Goal: Complete application form: Complete application form

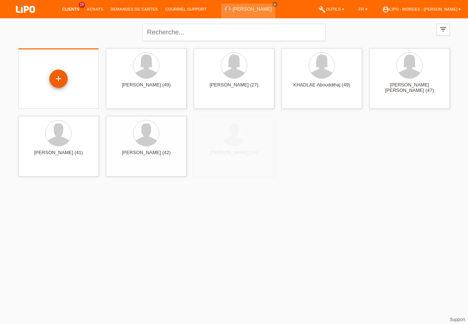
click at [59, 79] on div "+" at bounding box center [58, 78] width 18 height 18
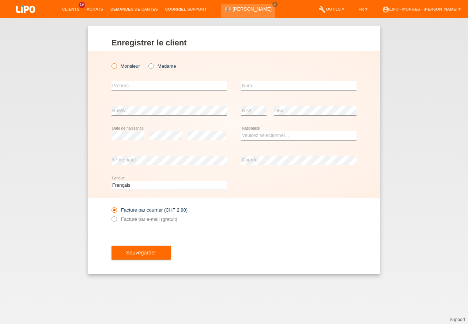
click at [110, 62] on icon at bounding box center [110, 62] width 0 height 0
click at [116, 65] on input "Monsieur" at bounding box center [114, 65] width 5 height 5
radio input "true"
click at [139, 86] on input "text" at bounding box center [169, 85] width 115 height 9
type input "[PERSON_NAME]"
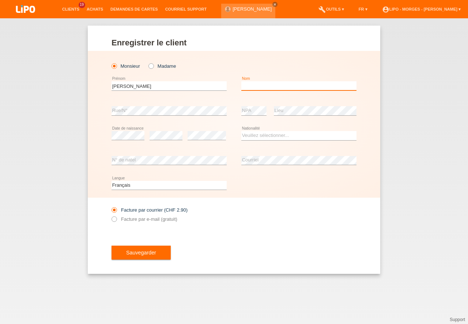
click at [248, 84] on input "text" at bounding box center [298, 85] width 115 height 9
type input "LITUMA BUENO"
click at [241, 131] on select "Veuillez sélectionner... [GEOGRAPHIC_DATA] [GEOGRAPHIC_DATA] [GEOGRAPHIC_DATA] …" at bounding box center [298, 135] width 115 height 9
select select "ES"
click at [0, 0] on option "[GEOGRAPHIC_DATA]" at bounding box center [0, 0] width 0 height 0
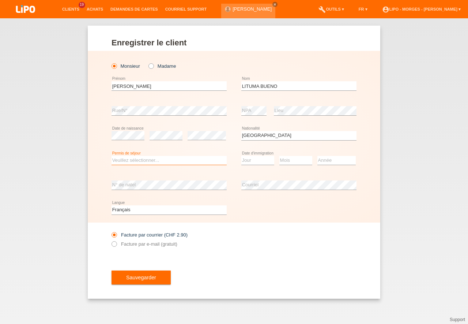
click at [112, 156] on select "Veuillez sélectionner... C B B - Statut de réfugié Autre" at bounding box center [169, 160] width 115 height 9
select select "B"
click at [0, 0] on option "B" at bounding box center [0, 0] width 0 height 0
click at [241, 156] on select "Jour 01 02 03 04 05 06 07 08 09 10 11" at bounding box center [257, 160] width 33 height 9
select select "07"
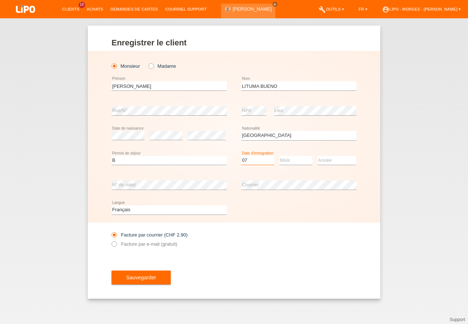
click at [0, 0] on option "07" at bounding box center [0, 0] width 0 height 0
click at [279, 156] on select "Mois 01 02 03 04 05 06 07 08 09 10 11" at bounding box center [295, 160] width 33 height 9
select select "05"
click at [0, 0] on option "05" at bounding box center [0, 0] width 0 height 0
click at [317, 156] on select "Année 2025 2024 2023 2022 2021 2020 2019 2018 2017 2016 2015 2014 2013 2012 201…" at bounding box center [336, 160] width 38 height 9
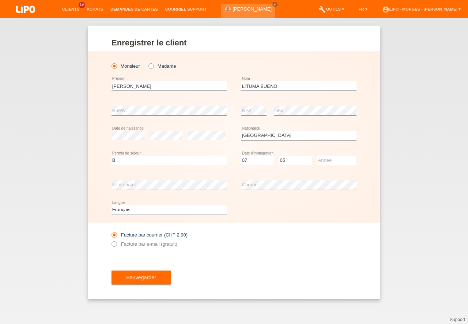
select select "2023"
click at [0, 0] on option "2023" at bounding box center [0, 0] width 0 height 0
click at [112, 205] on select "Deutsch Français Italiano English" at bounding box center [169, 209] width 115 height 9
click at [110, 240] on icon at bounding box center [110, 240] width 0 height 0
click at [115, 243] on input "Facture par e-mail (gratuit)" at bounding box center [114, 245] width 5 height 9
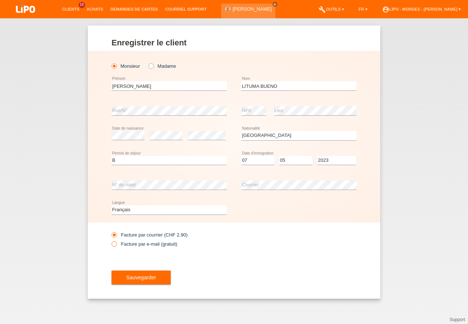
radio input "true"
click at [131, 275] on span "Sauvegarder" at bounding box center [141, 277] width 30 height 6
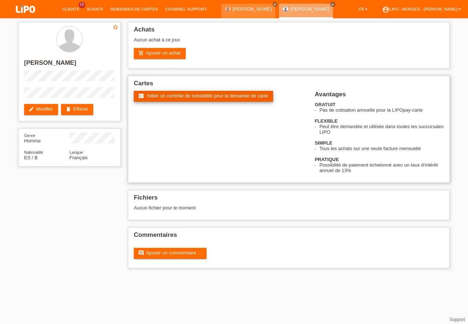
click at [190, 95] on span "Initier un contrôle de solvabilité pour la demande de carte" at bounding box center [207, 95] width 121 height 5
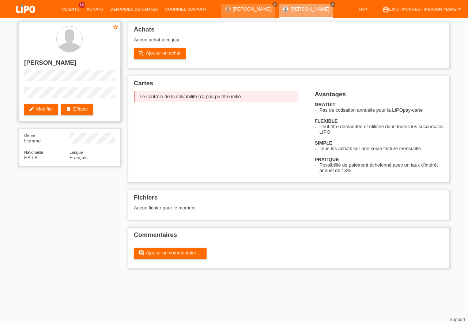
drag, startPoint x: 87, startPoint y: 106, endPoint x: 97, endPoint y: 106, distance: 9.5
click at [88, 106] on link "delete Effacer" at bounding box center [77, 109] width 32 height 11
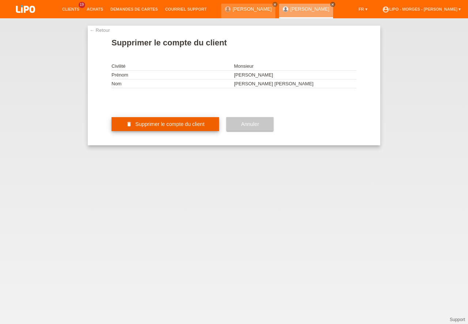
click at [182, 127] on span "Supprimer le compte du client" at bounding box center [169, 124] width 69 height 6
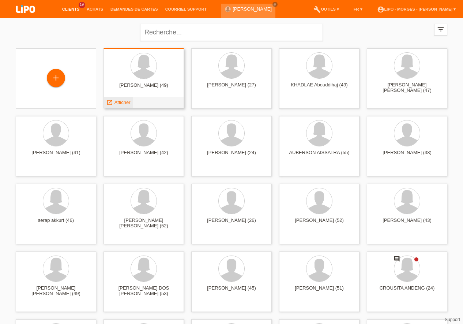
click at [112, 102] on icon "launch" at bounding box center [109, 102] width 7 height 7
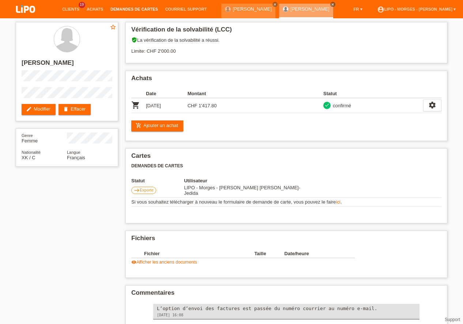
click at [131, 9] on link "Demandes de cartes" at bounding box center [134, 9] width 55 height 4
